Goal: Task Accomplishment & Management: Use online tool/utility

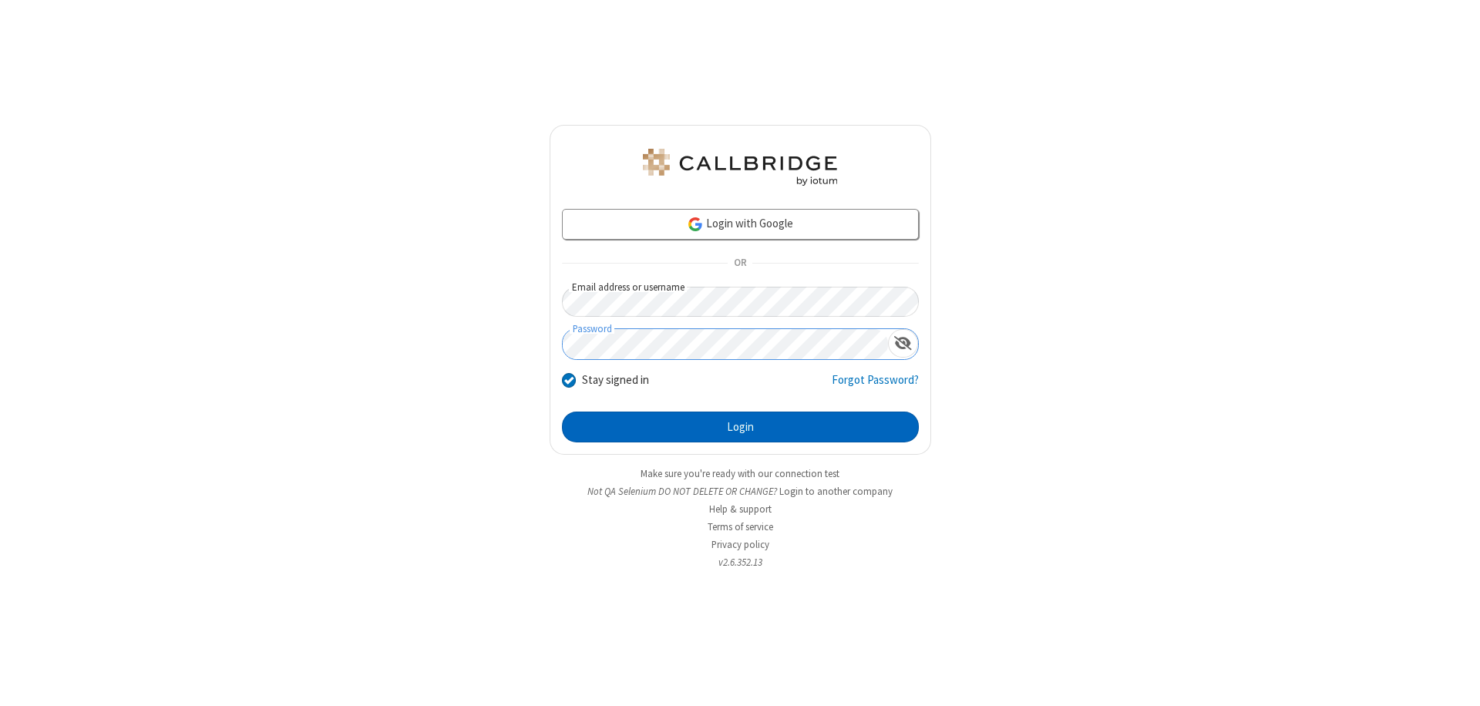
click at [740, 427] on button "Login" at bounding box center [740, 427] width 357 height 31
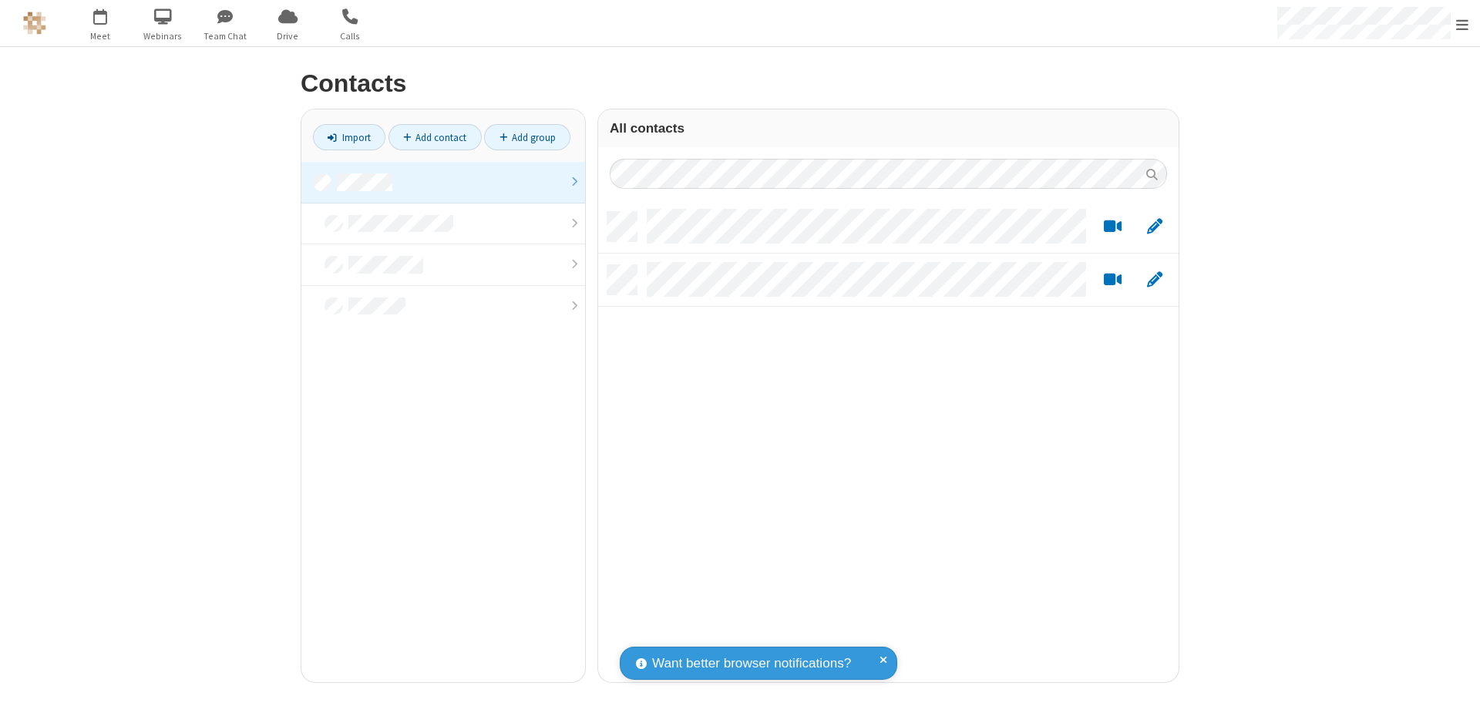
scroll to position [470, 569]
click at [443, 182] on link at bounding box center [443, 183] width 284 height 42
click at [349, 137] on link "Import" at bounding box center [349, 137] width 72 height 26
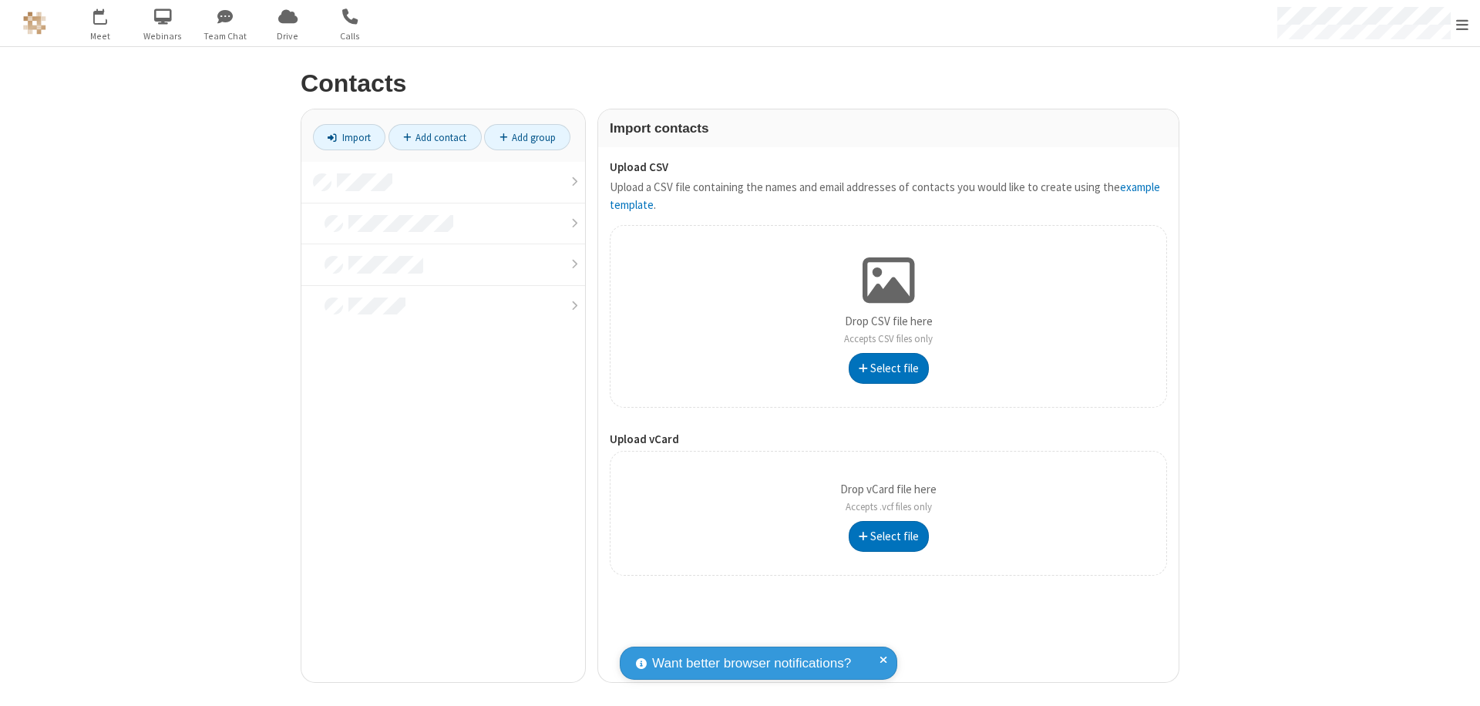
type input "C:\fakepath\excel_file.xlsx"
